Goal: Information Seeking & Learning: Learn about a topic

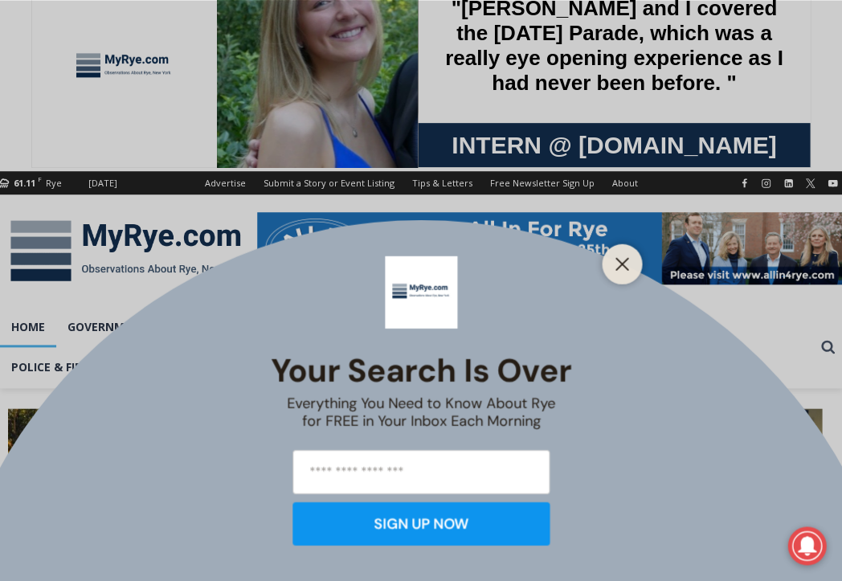
scroll to position [84, 0]
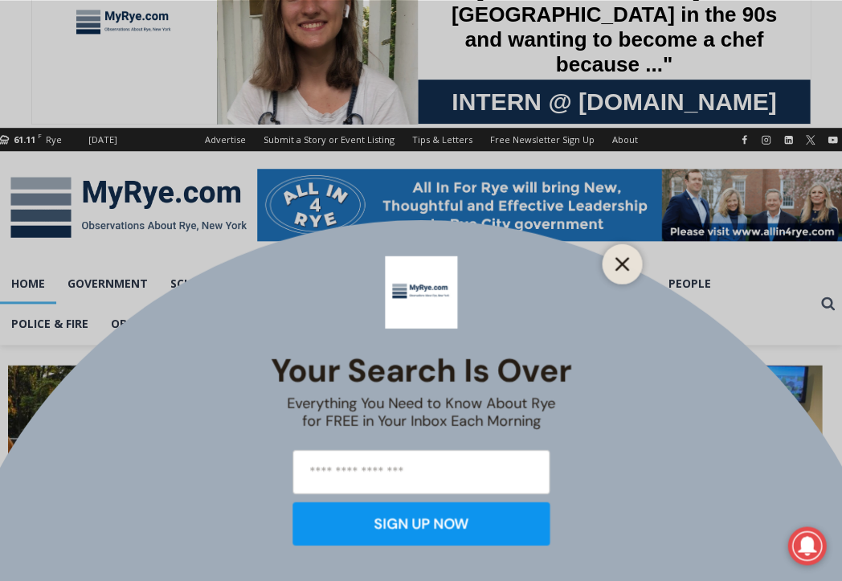
click at [614, 260] on button "Close" at bounding box center [622, 263] width 22 height 22
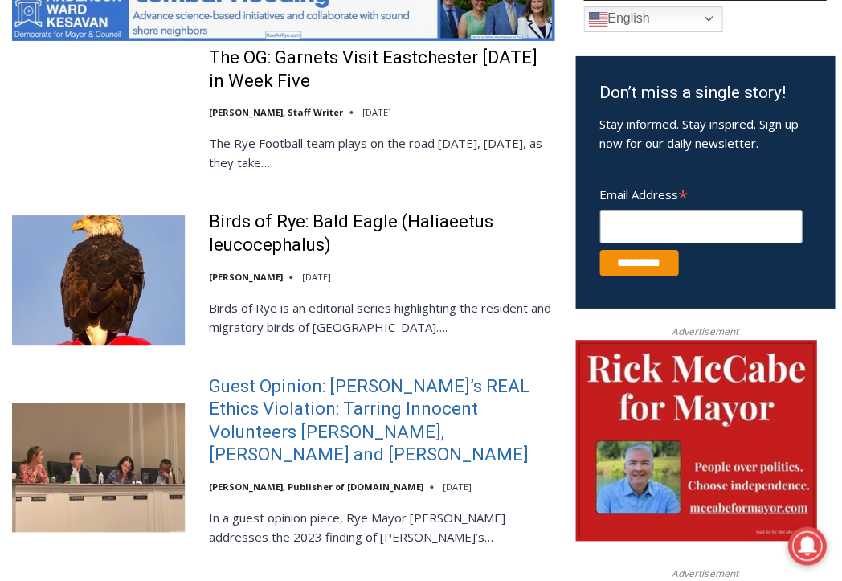
scroll to position [916, 0]
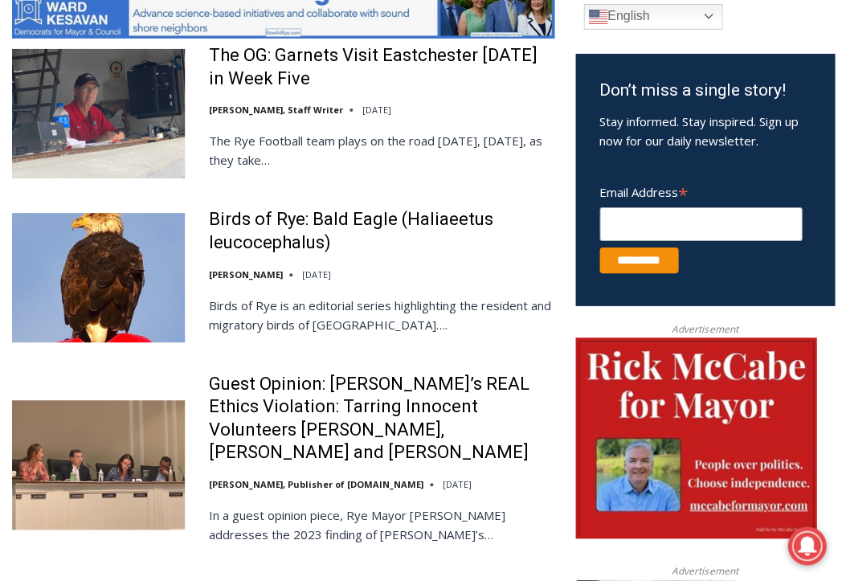
click at [124, 456] on img at bounding box center [98, 464] width 173 height 129
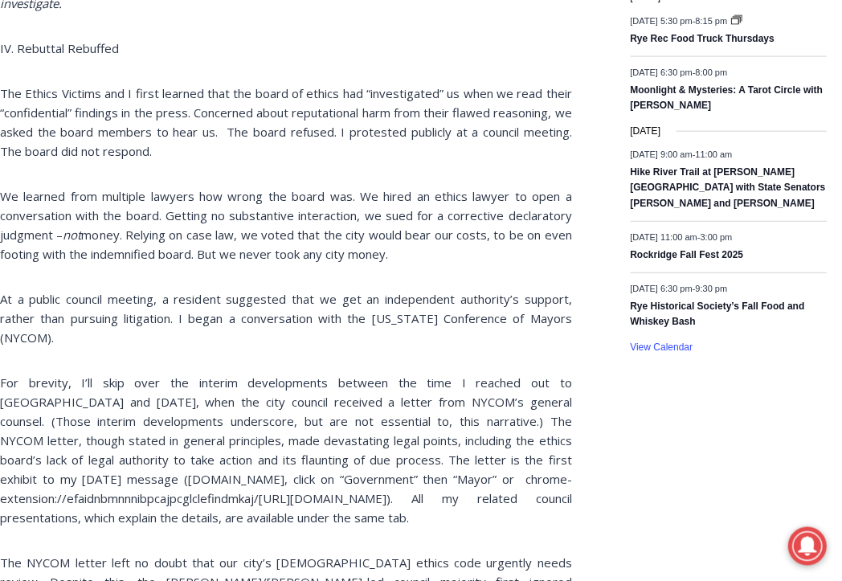
scroll to position [2707, 0]
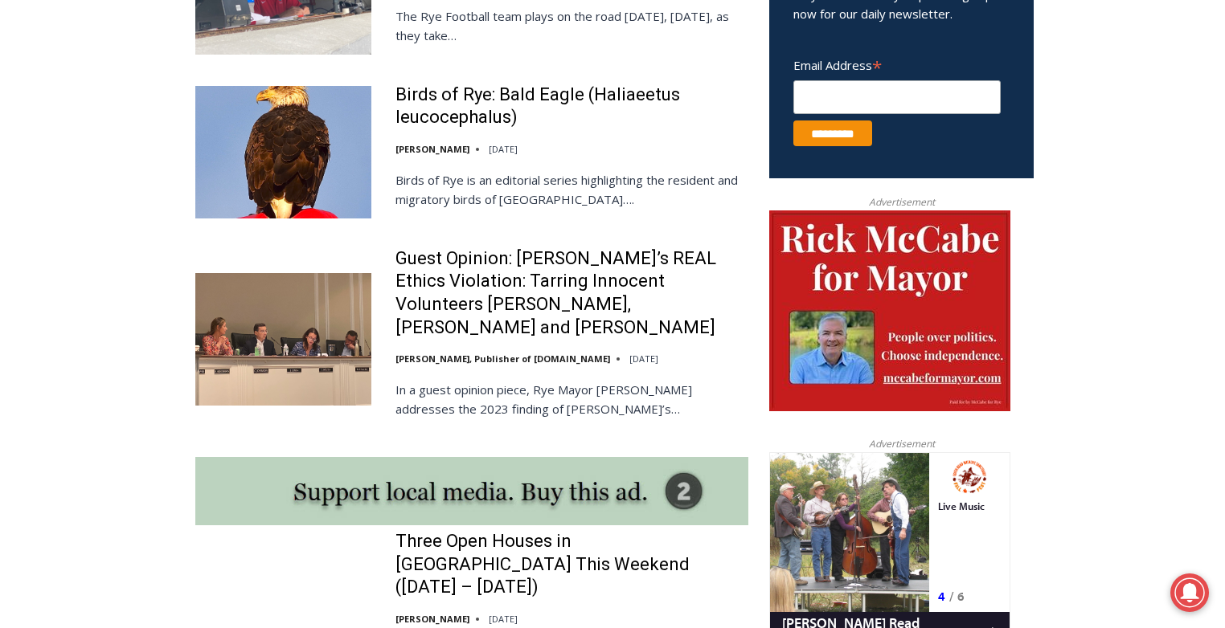
scroll to position [1075, 0]
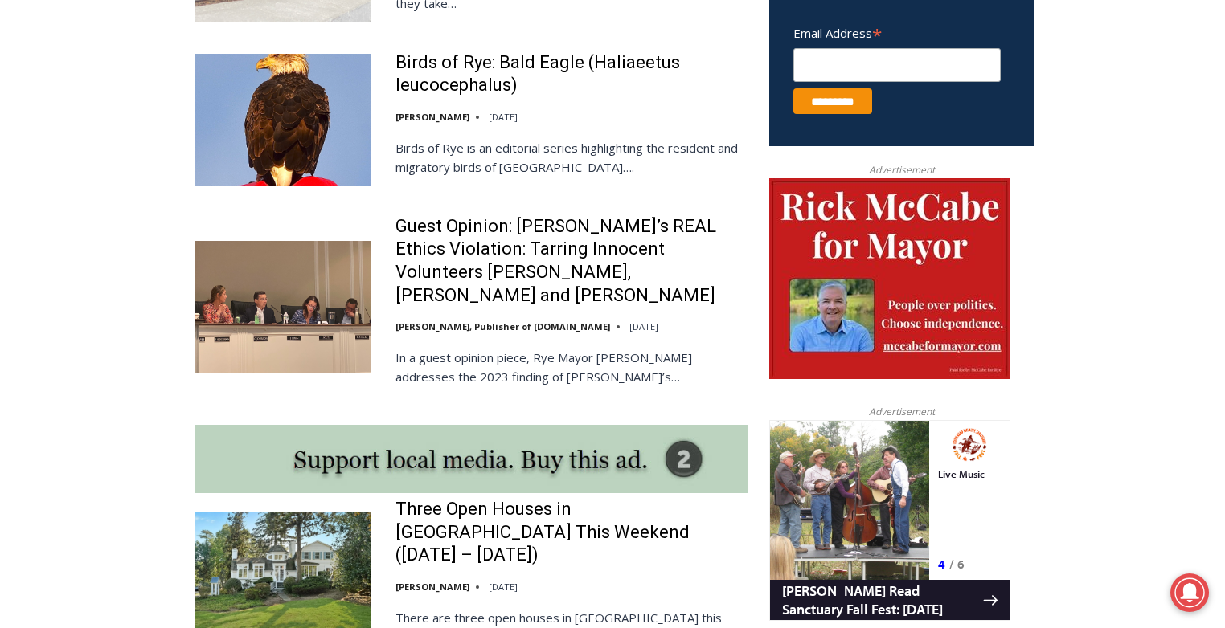
click at [311, 297] on img at bounding box center [283, 307] width 176 height 132
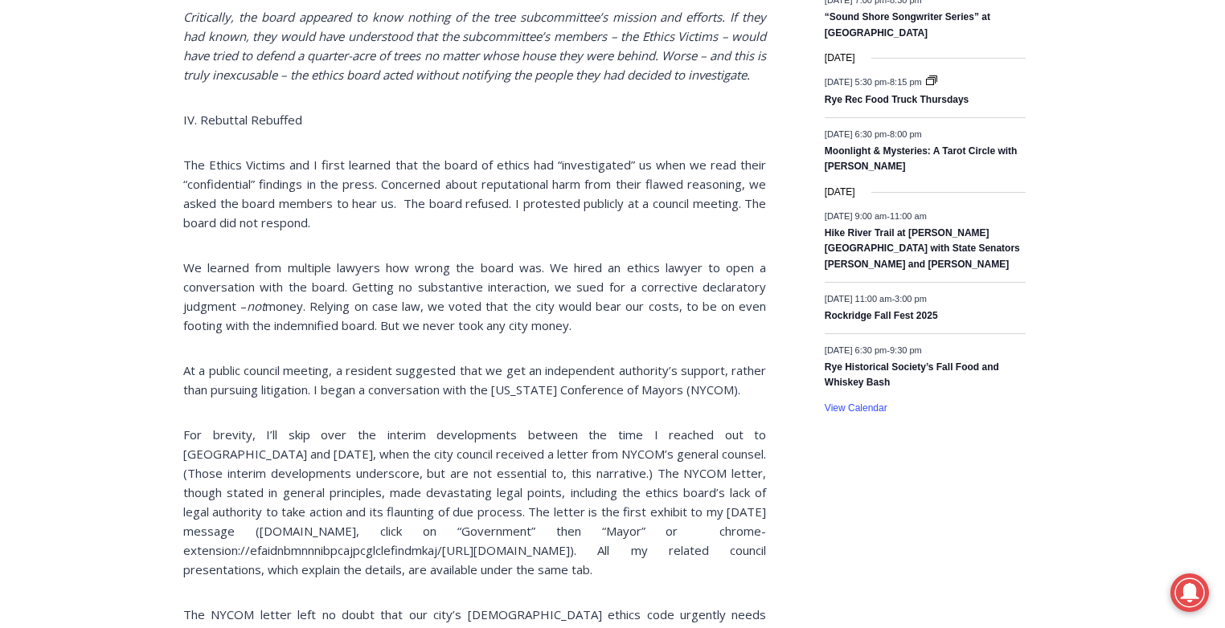
scroll to position [2604, 0]
